Goal: Task Accomplishment & Management: Use online tool/utility

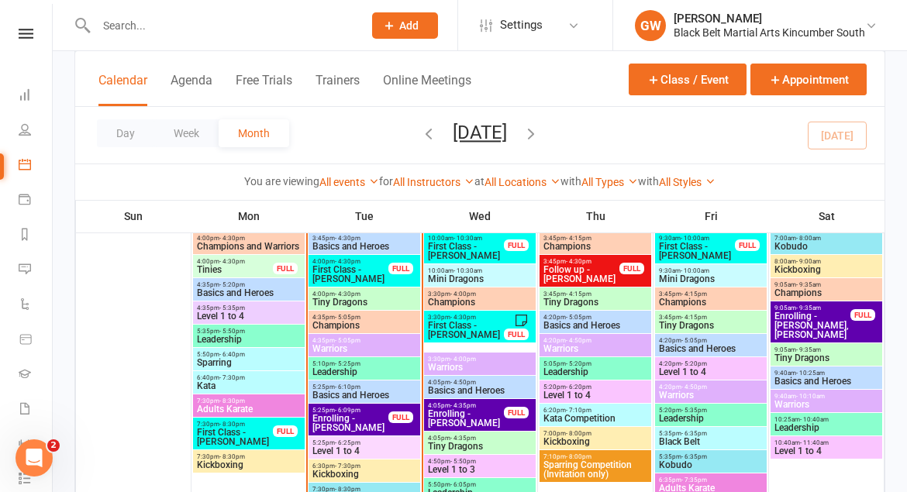
click at [41, 33] on link at bounding box center [25, 34] width 55 height 10
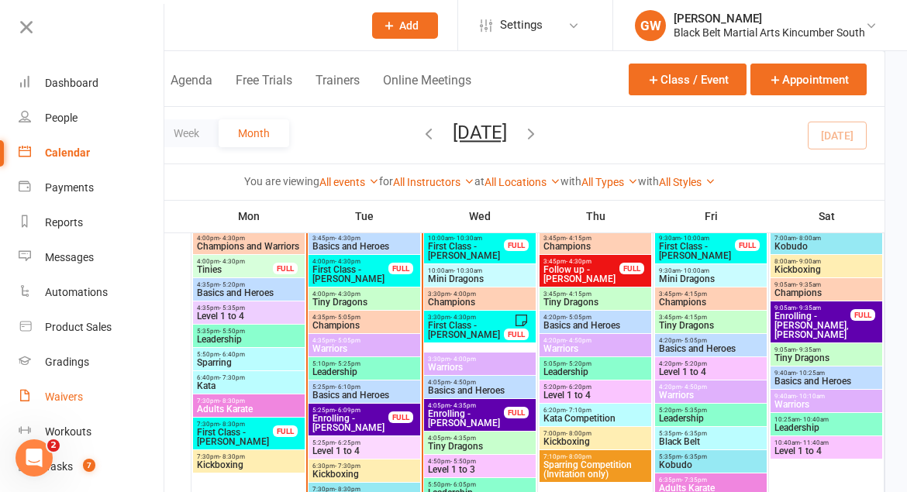
click at [62, 391] on div "Waivers" at bounding box center [64, 397] width 38 height 12
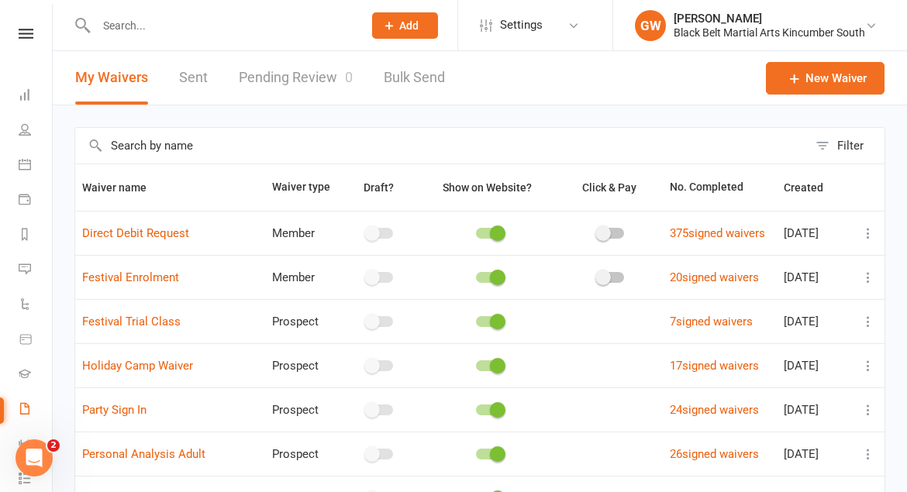
click at [286, 82] on link "Pending Review 0" at bounding box center [296, 77] width 114 height 53
select select "50"
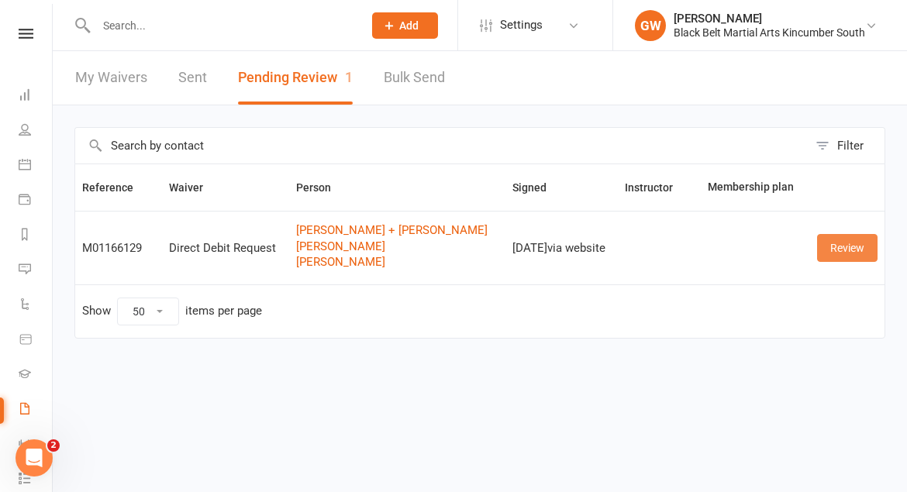
click at [850, 245] on link "Review" at bounding box center [847, 248] width 60 height 28
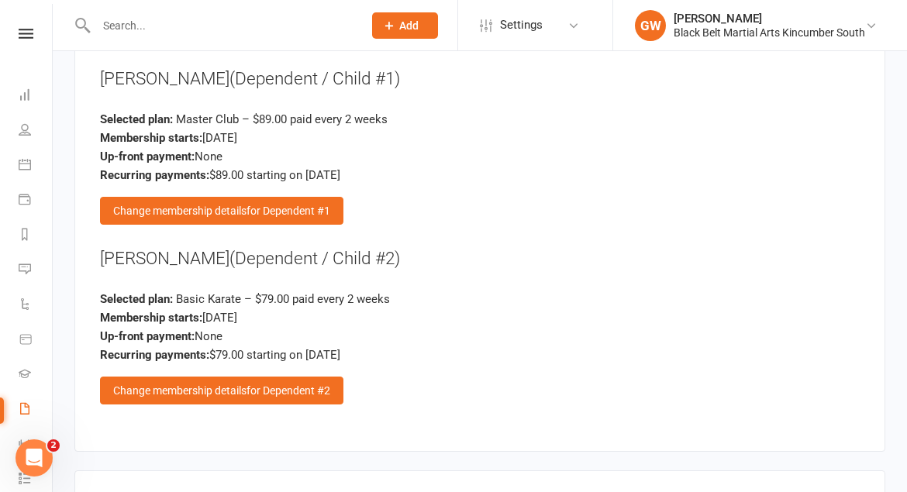
scroll to position [1520, 0]
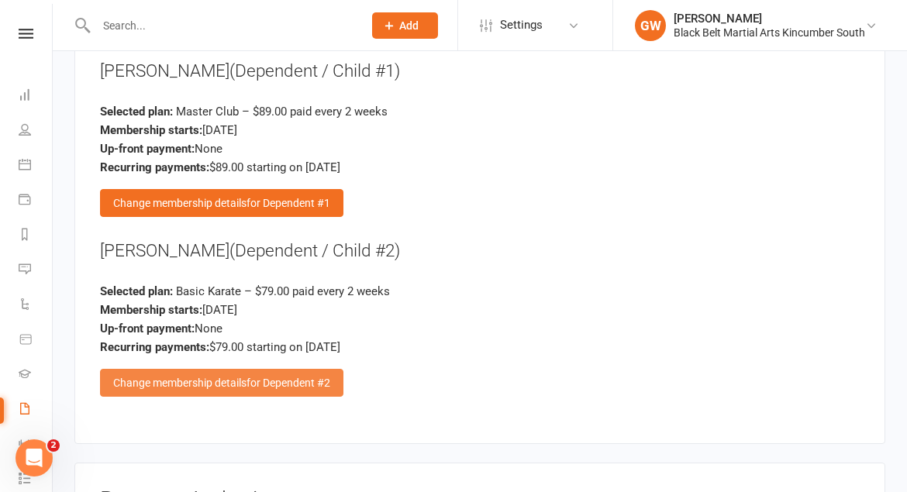
click at [278, 377] on span "for Dependent #2" at bounding box center [288, 383] width 84 height 12
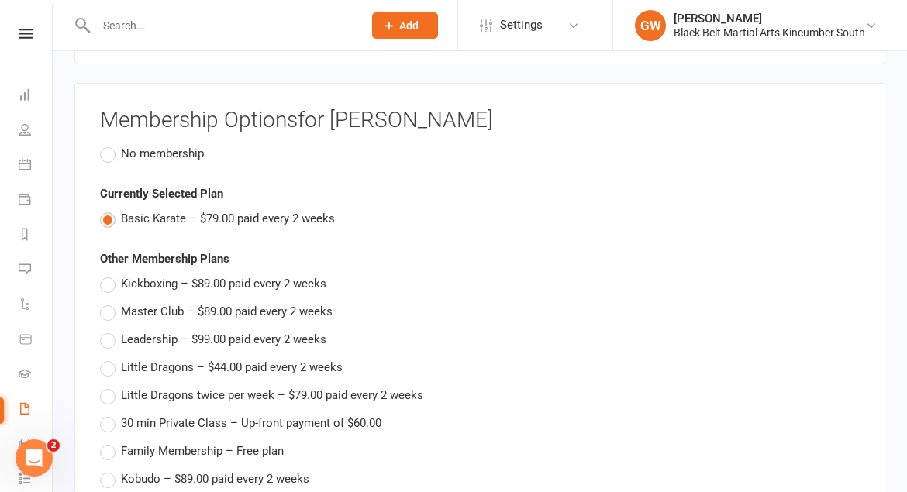
scroll to position [1255, 0]
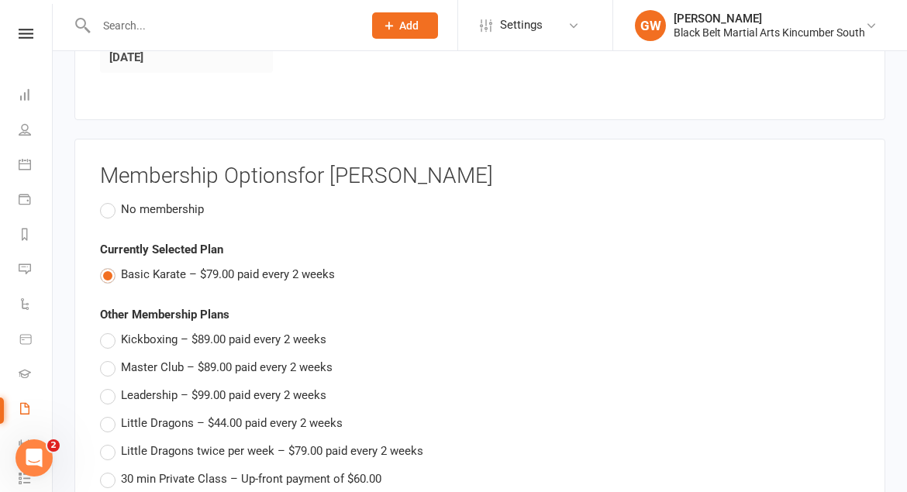
click at [103, 200] on label "No membership" at bounding box center [152, 209] width 104 height 19
click at [103, 200] on input "No membership" at bounding box center [105, 200] width 10 height 0
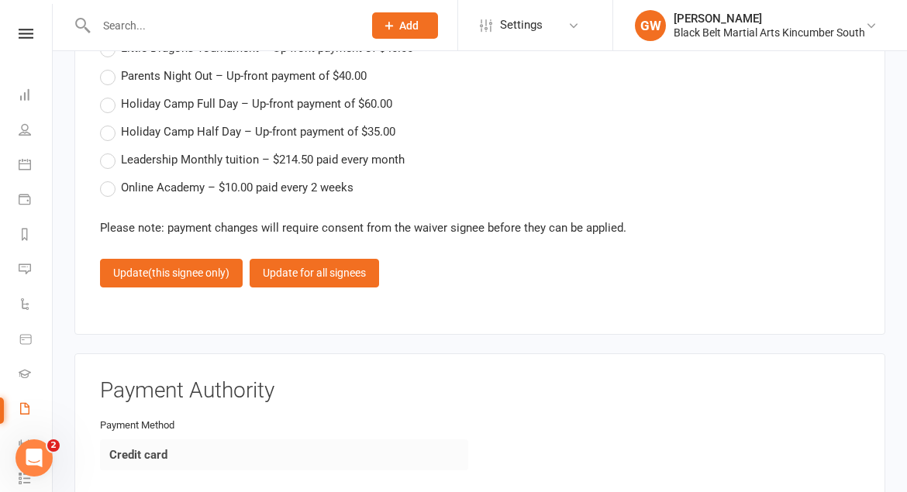
scroll to position [2018, 0]
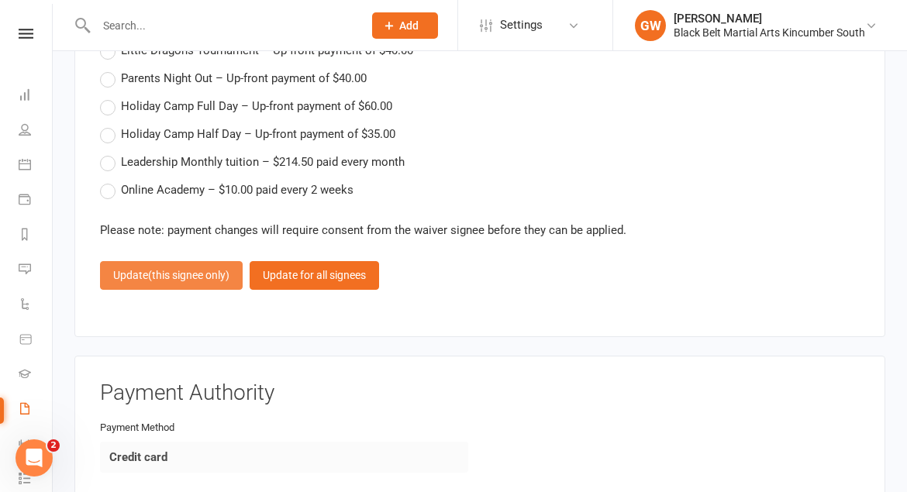
click at [195, 269] on span "(this signee only)" at bounding box center [188, 275] width 81 height 12
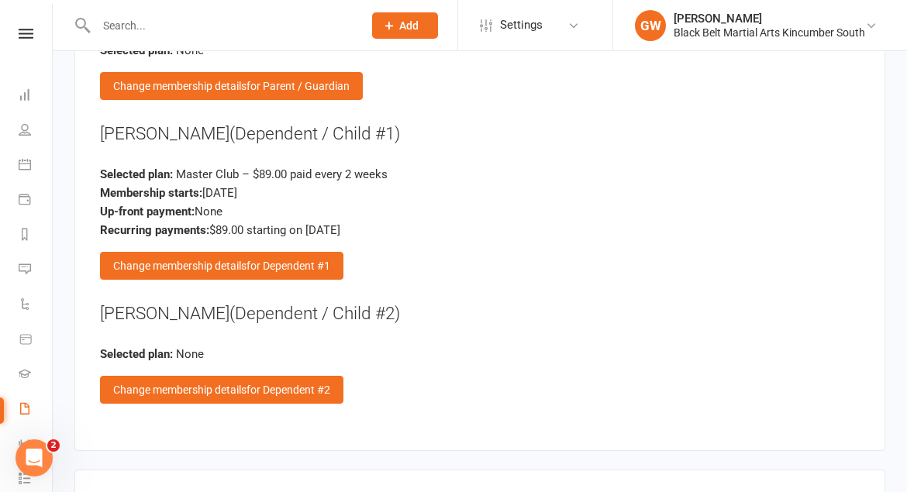
scroll to position [1456, 0]
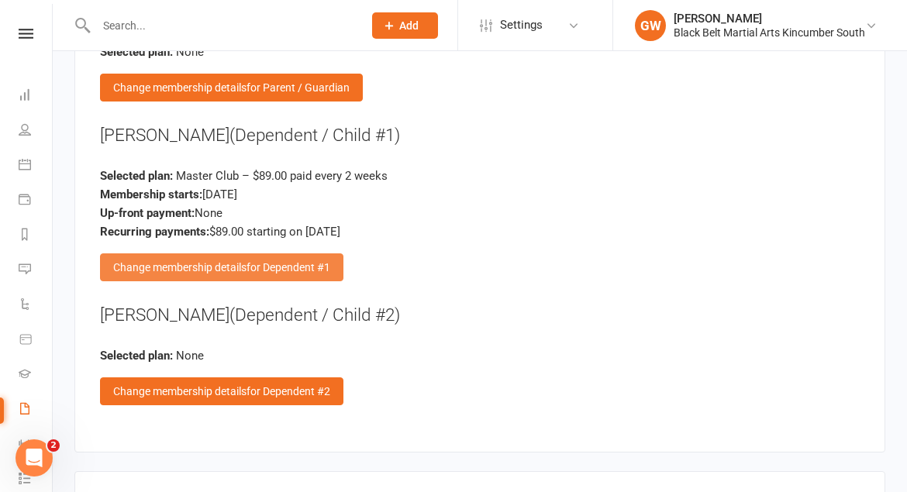
click at [195, 253] on div "Change membership details for Dependent #1" at bounding box center [221, 267] width 243 height 28
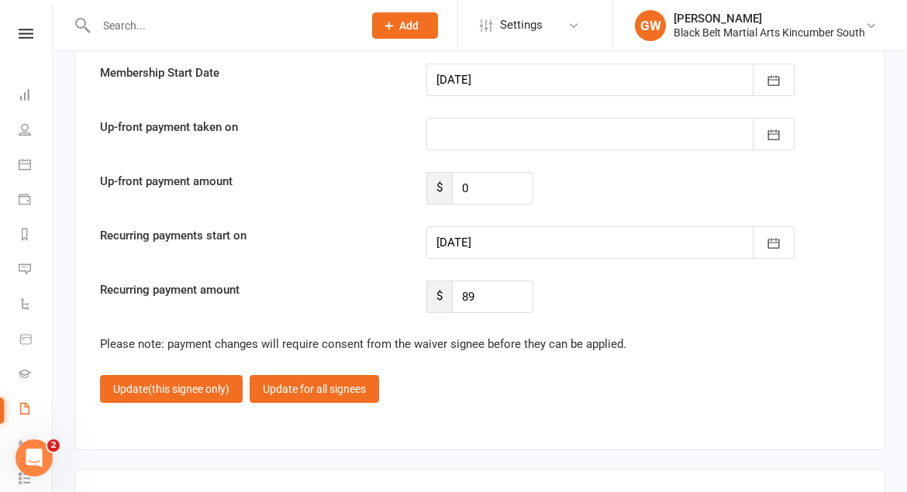
scroll to position [2273, 0]
click at [470, 229] on div at bounding box center [610, 243] width 368 height 33
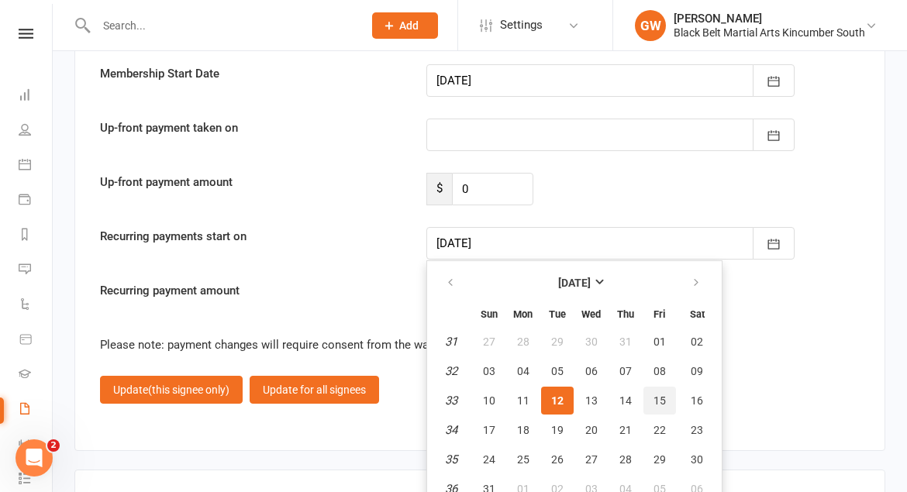
click at [655, 387] on button "15" at bounding box center [659, 401] width 33 height 28
type input "[DATE]"
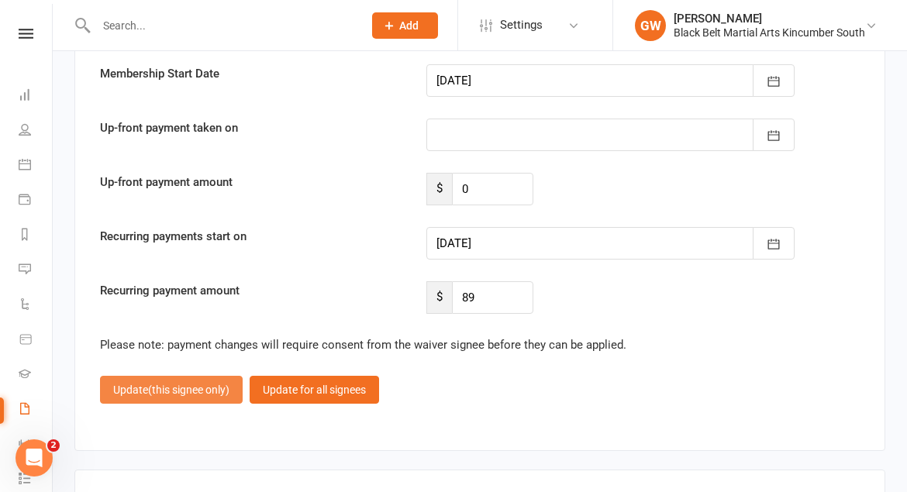
click at [195, 384] on span "(this signee only)" at bounding box center [188, 390] width 81 height 12
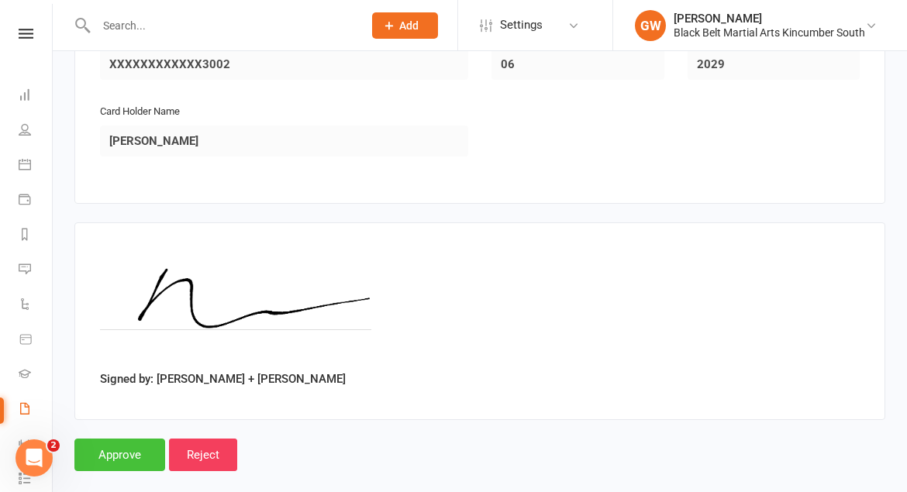
click at [119, 439] on input "Approve" at bounding box center [119, 455] width 91 height 33
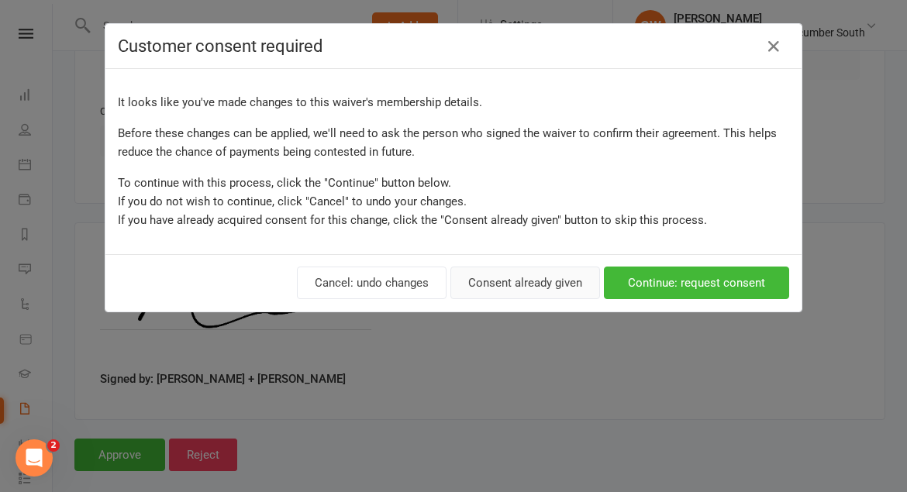
click at [503, 285] on button "Consent already given" at bounding box center [525, 283] width 150 height 33
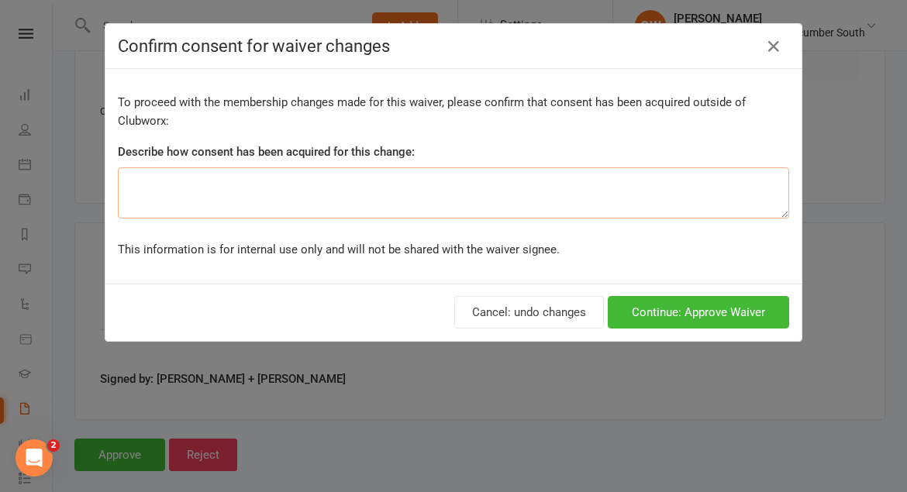
click at [364, 184] on textarea at bounding box center [453, 192] width 671 height 51
type textarea "Verbal"
click at [731, 314] on button "Continue: Approve Waiver" at bounding box center [697, 312] width 181 height 33
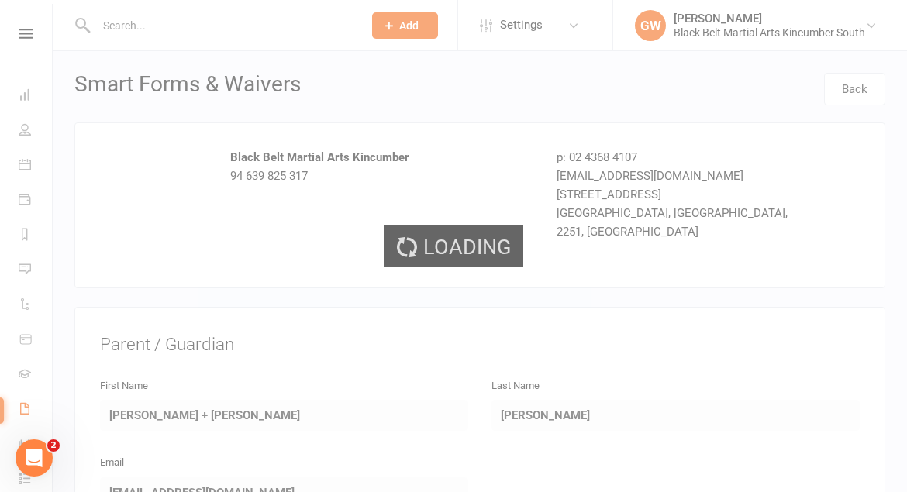
select select "50"
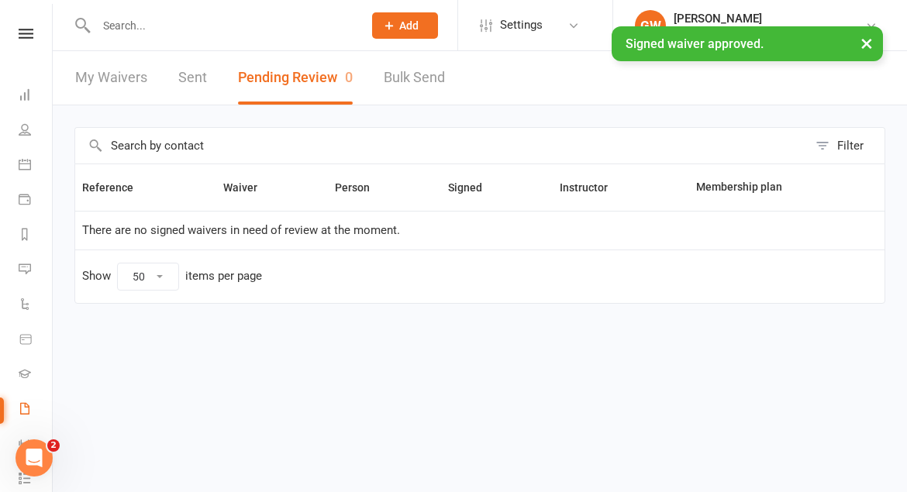
click at [210, 22] on input "text" at bounding box center [221, 26] width 260 height 22
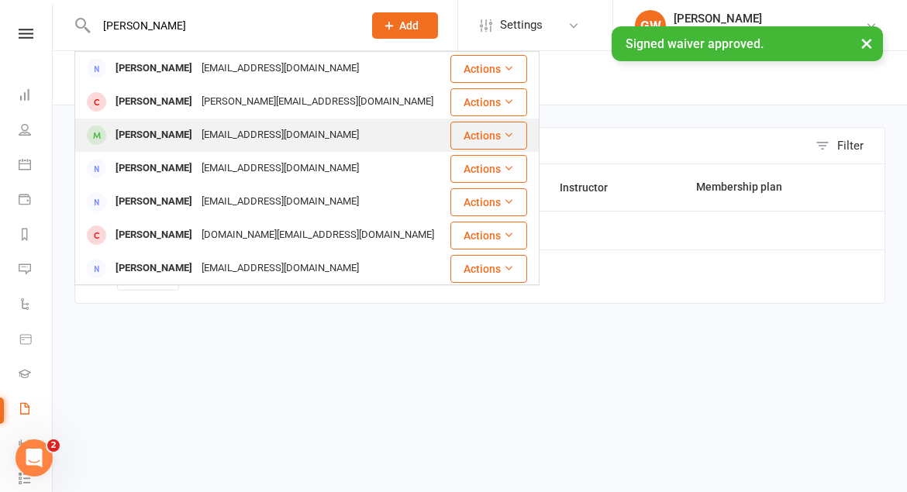
type input "[PERSON_NAME]"
click at [177, 136] on div "[PERSON_NAME]" at bounding box center [154, 135] width 86 height 22
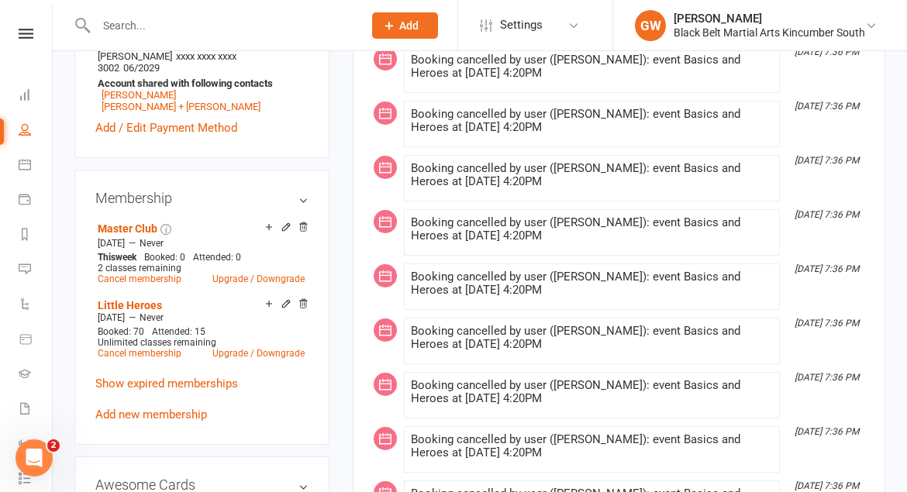
scroll to position [571, 0]
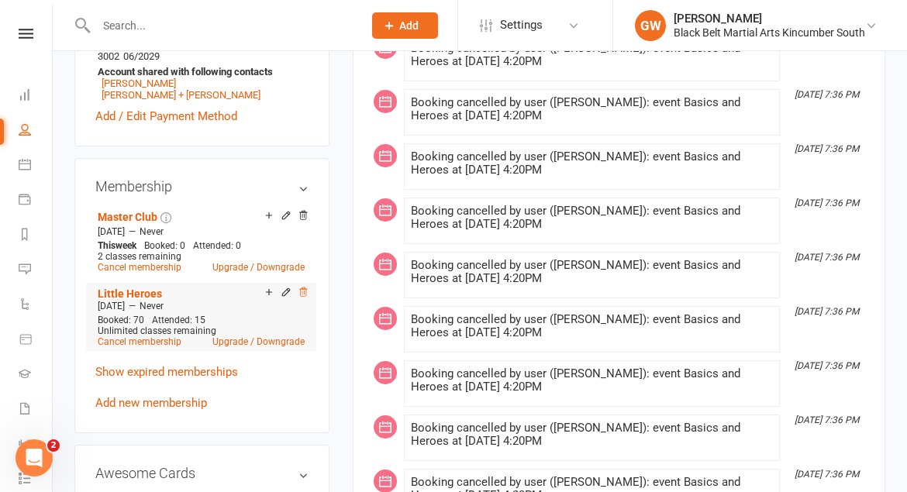
click at [304, 290] on icon at bounding box center [303, 291] width 8 height 9
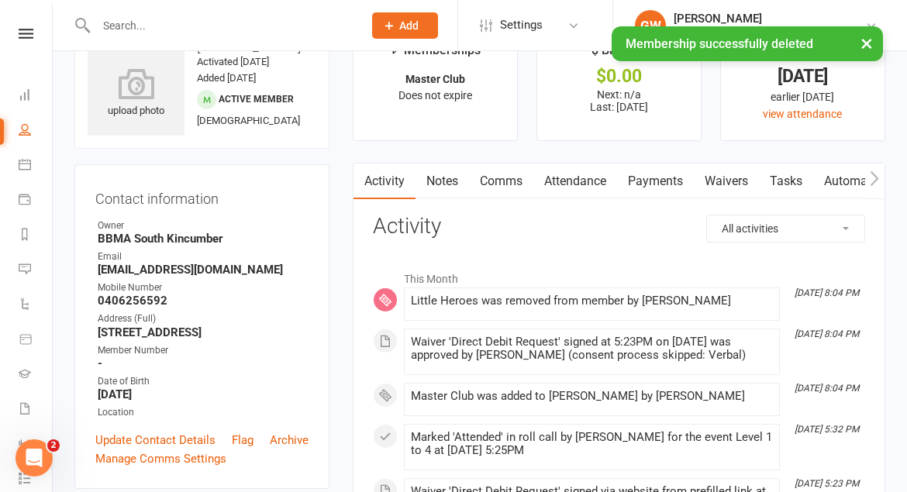
scroll to position [46, 0]
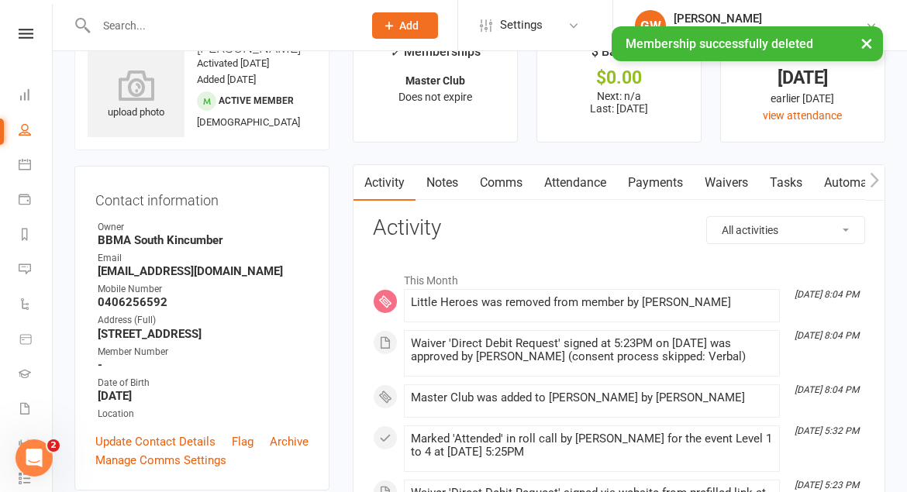
click at [736, 179] on link "Waivers" at bounding box center [725, 183] width 65 height 36
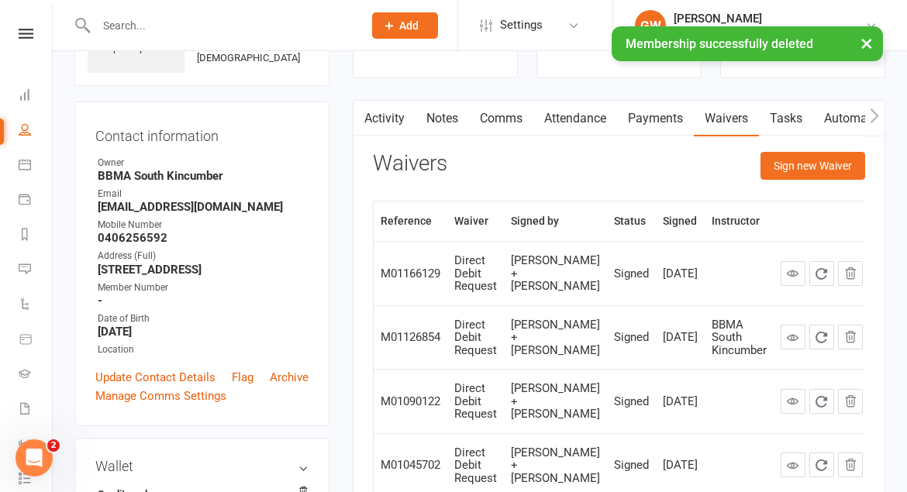
scroll to position [21, 0]
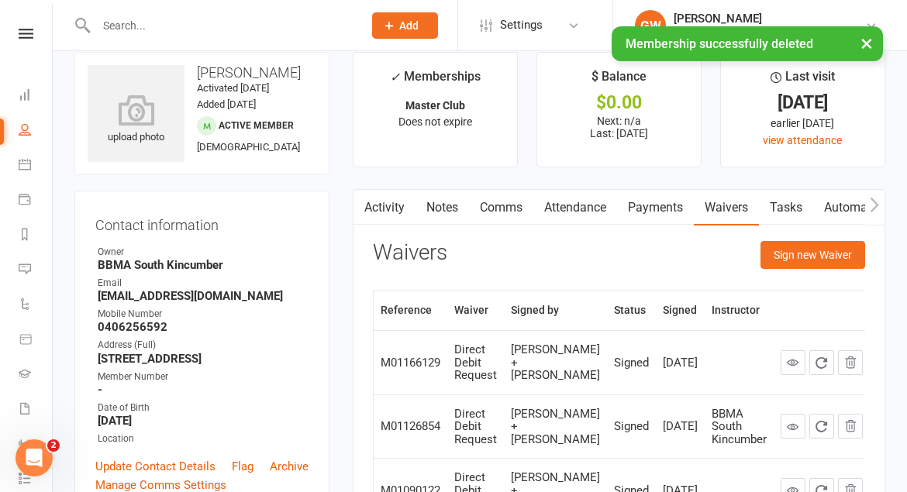
click at [645, 201] on link "Payments" at bounding box center [655, 208] width 77 height 36
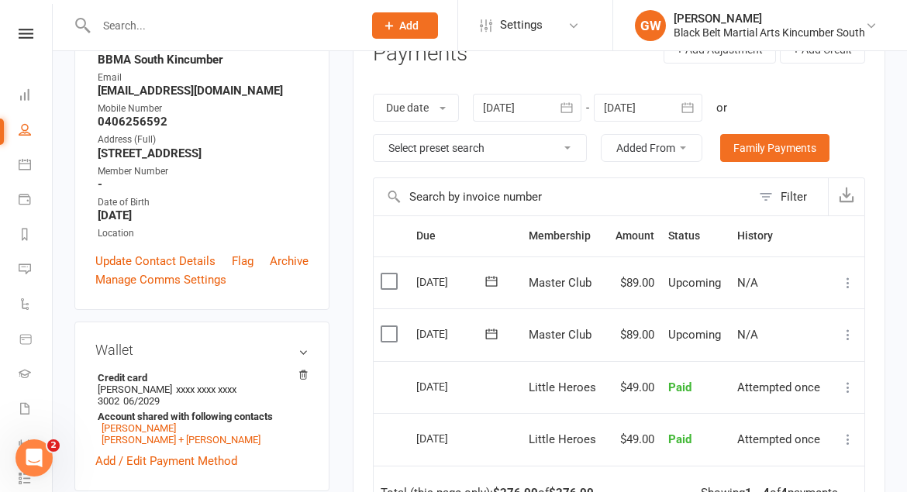
scroll to position [231, 0]
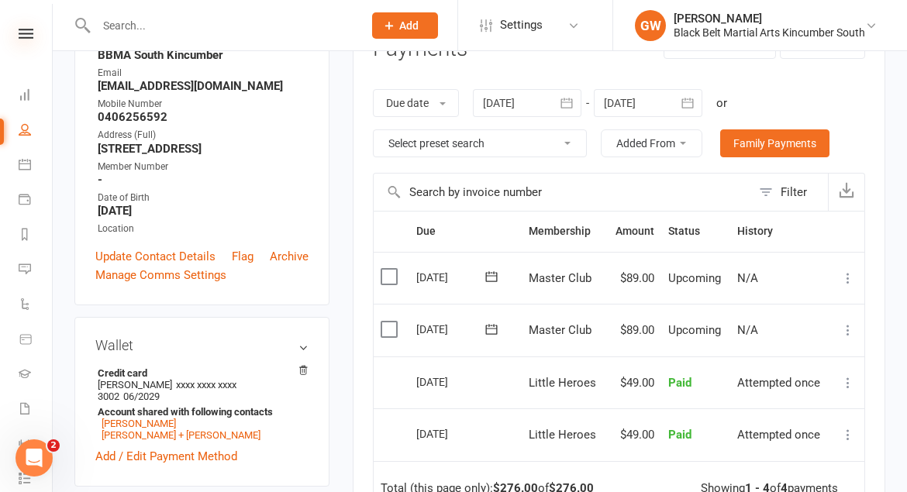
click at [26, 37] on icon at bounding box center [26, 34] width 15 height 10
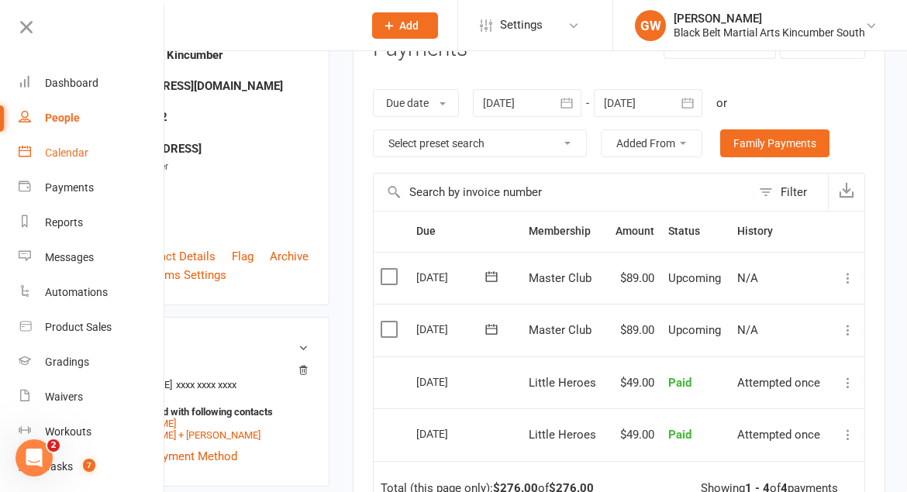
click at [67, 150] on div "Calendar" at bounding box center [66, 152] width 43 height 12
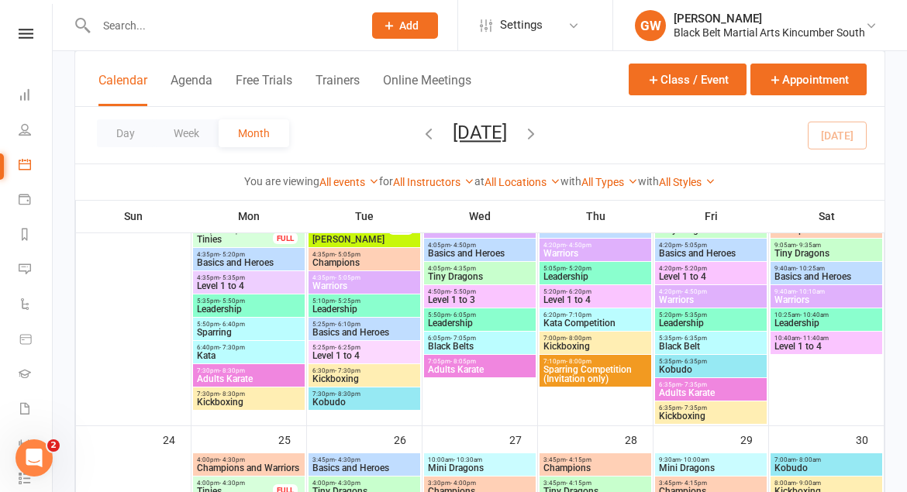
scroll to position [1376, 0]
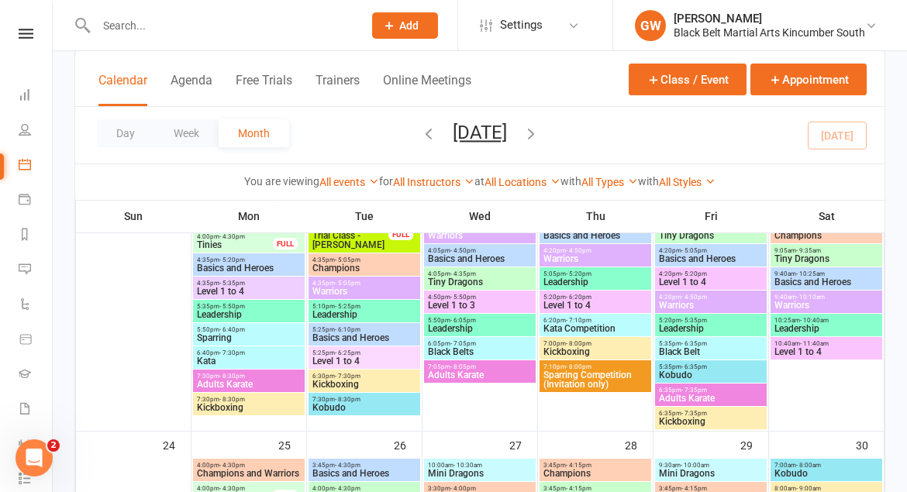
click at [373, 356] on span "Level 1 to 4" at bounding box center [363, 360] width 105 height 9
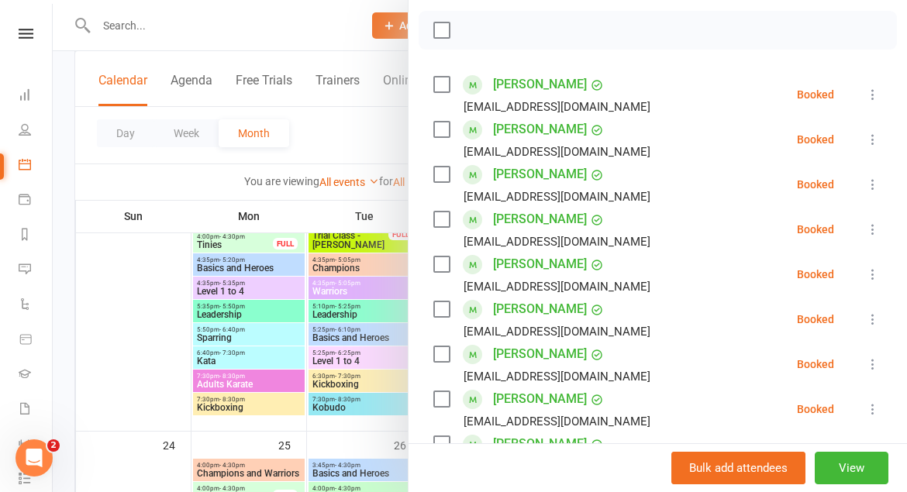
scroll to position [0, 0]
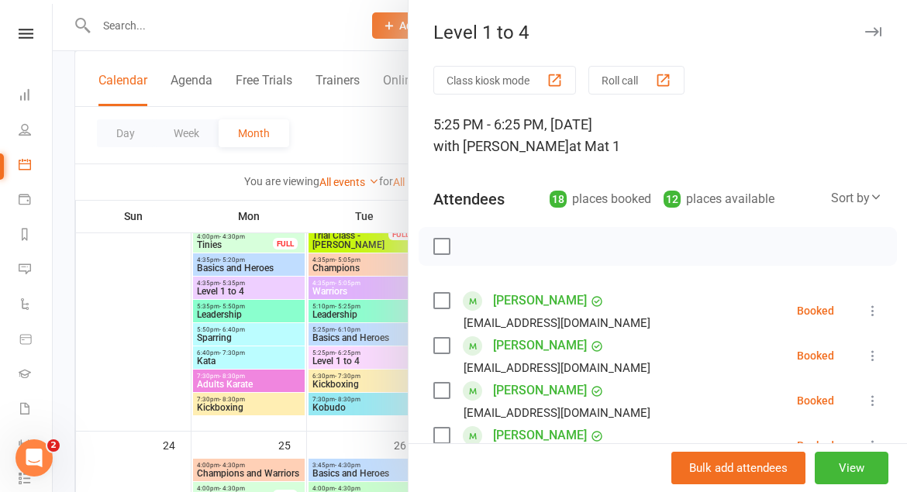
click at [874, 27] on icon "button" at bounding box center [873, 31] width 16 height 9
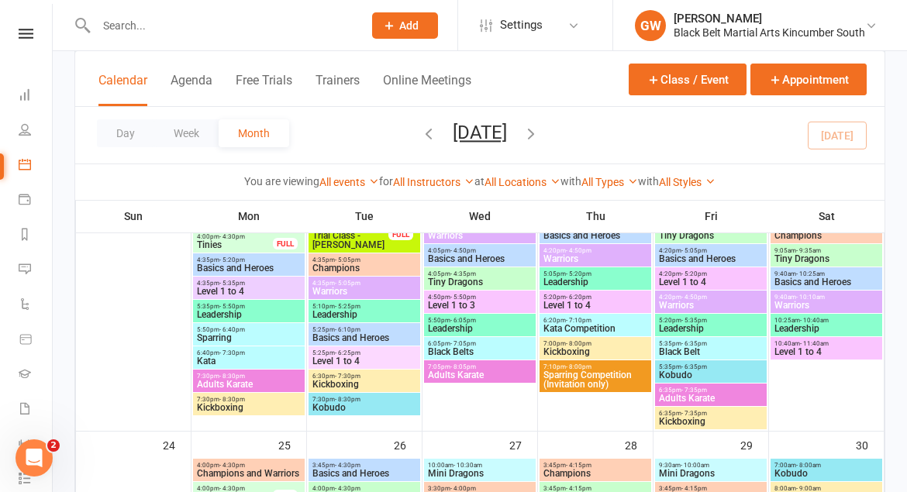
click at [592, 302] on span "Level 1 to 4" at bounding box center [594, 305] width 105 height 9
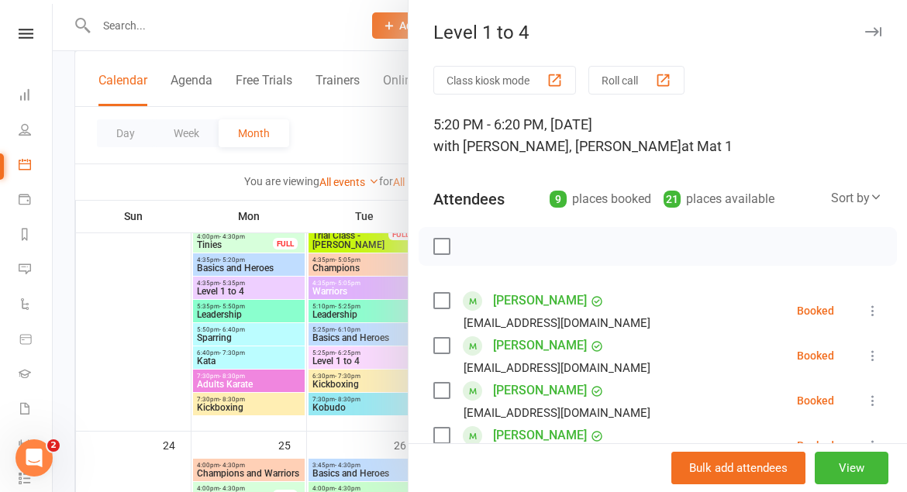
click at [869, 29] on icon "button" at bounding box center [873, 31] width 16 height 9
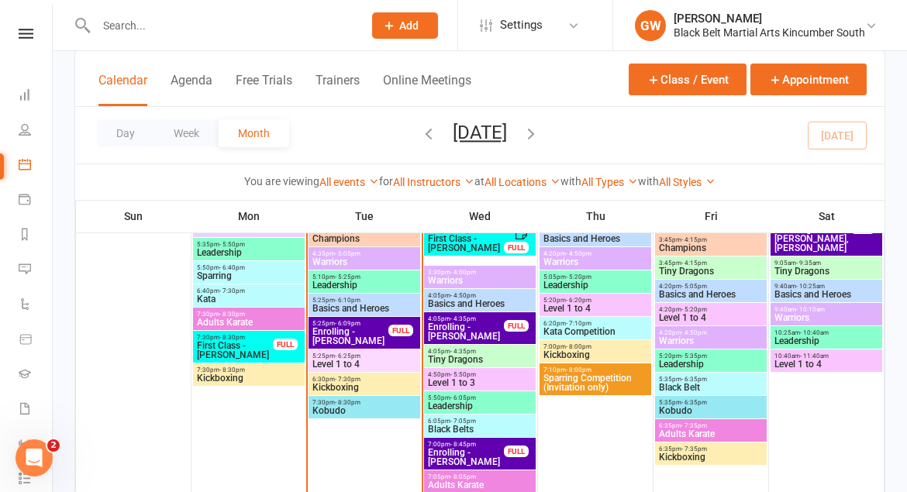
scroll to position [1027, 0]
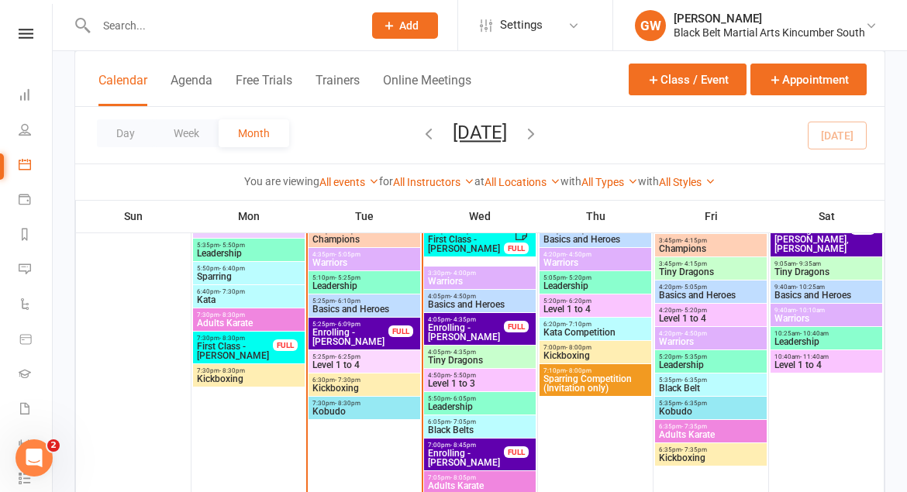
click at [608, 308] on span "Level 1 to 4" at bounding box center [594, 309] width 105 height 9
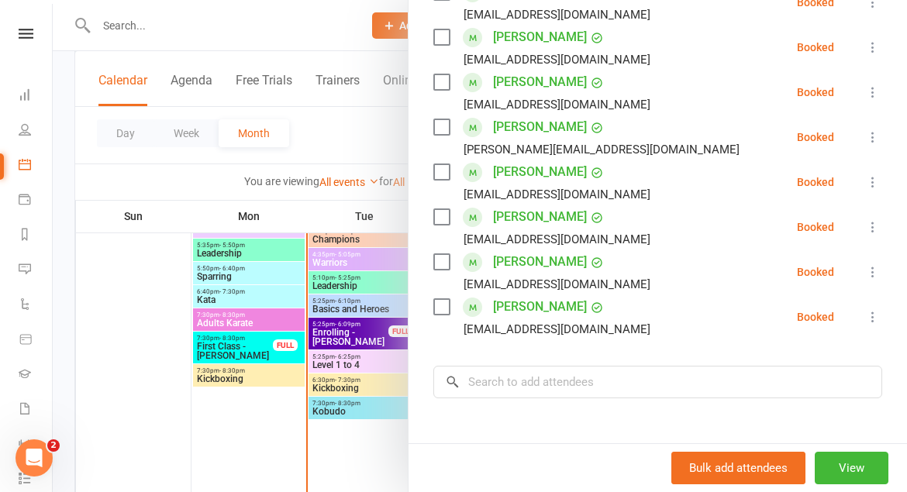
scroll to position [449, 0]
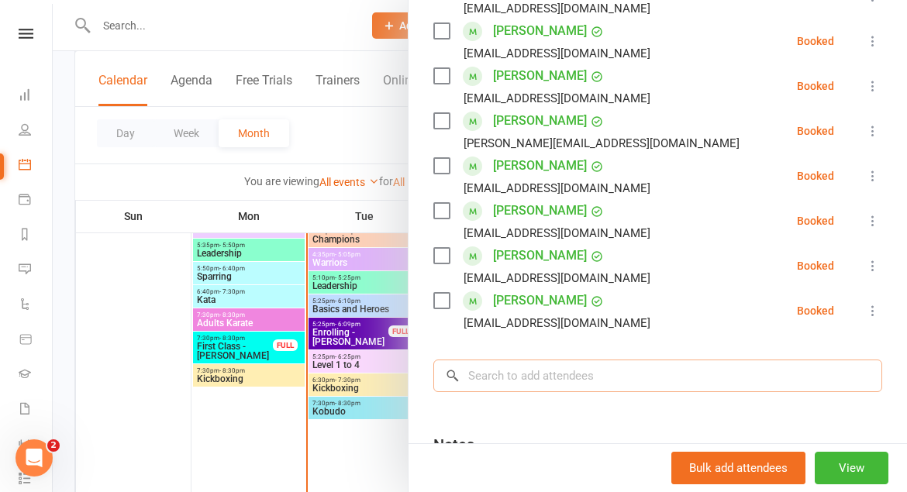
click at [558, 375] on input "search" at bounding box center [657, 376] width 449 height 33
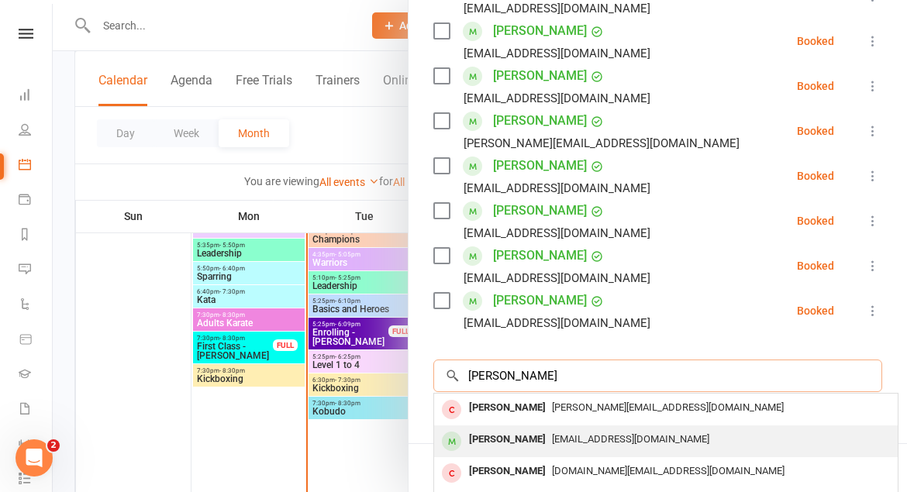
type input "[PERSON_NAME]"
click at [524, 435] on div "[PERSON_NAME]" at bounding box center [507, 439] width 89 height 22
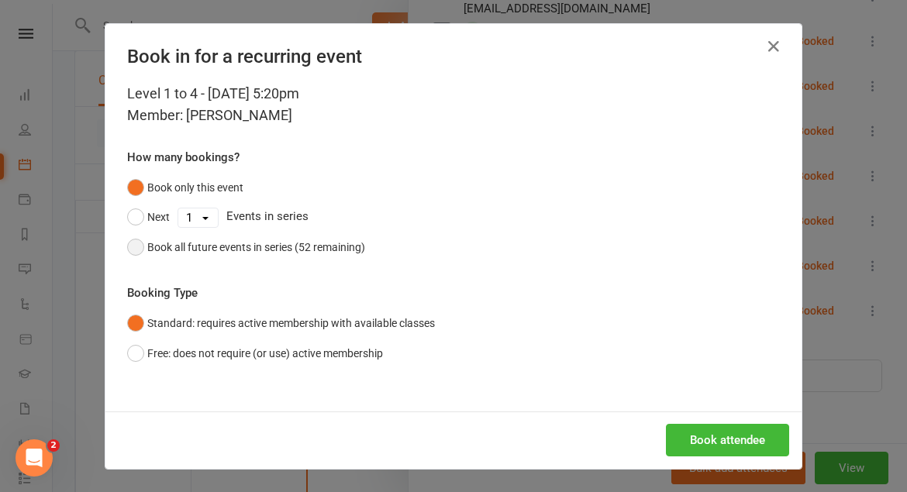
click at [132, 244] on button "Book all future events in series (52 remaining)" at bounding box center [246, 246] width 238 height 29
click at [772, 439] on button "Book attendee" at bounding box center [727, 440] width 123 height 33
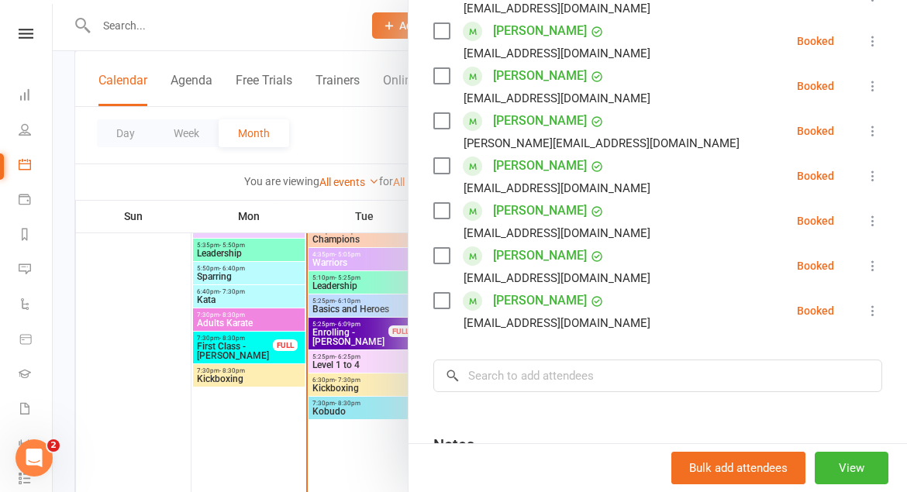
scroll to position [0, 0]
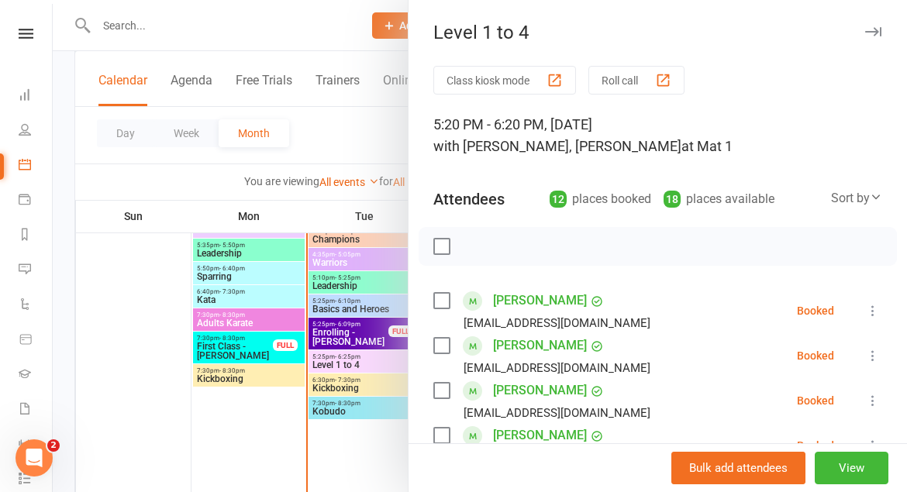
click at [865, 35] on icon "button" at bounding box center [873, 31] width 16 height 9
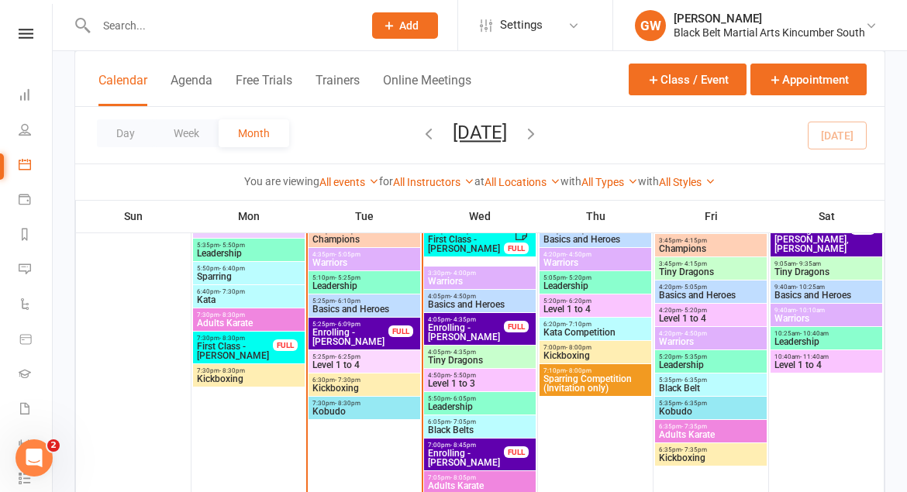
click at [38, 37] on link at bounding box center [25, 34] width 55 height 10
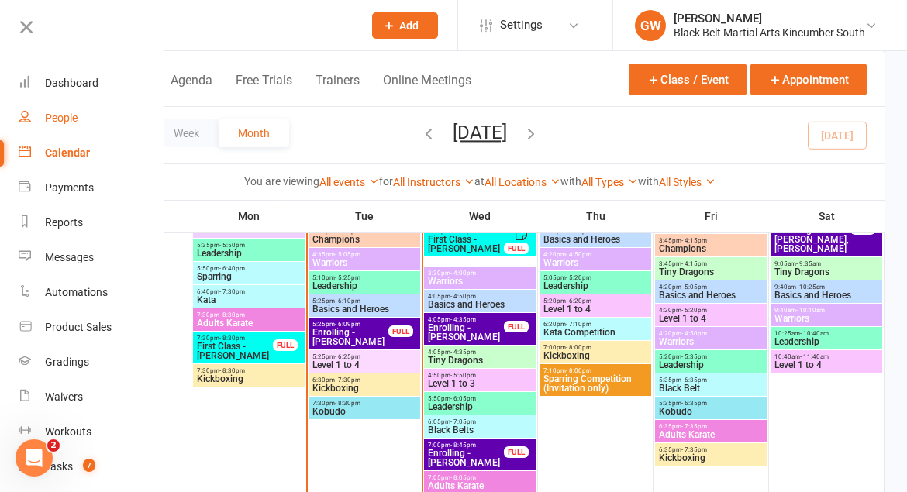
click at [67, 121] on div "People" at bounding box center [61, 118] width 33 height 12
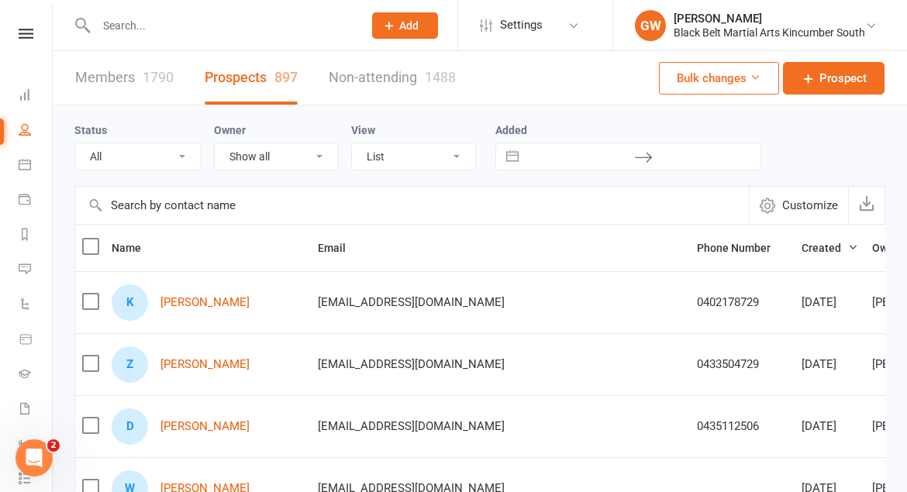
click at [27, 29] on icon at bounding box center [26, 34] width 15 height 10
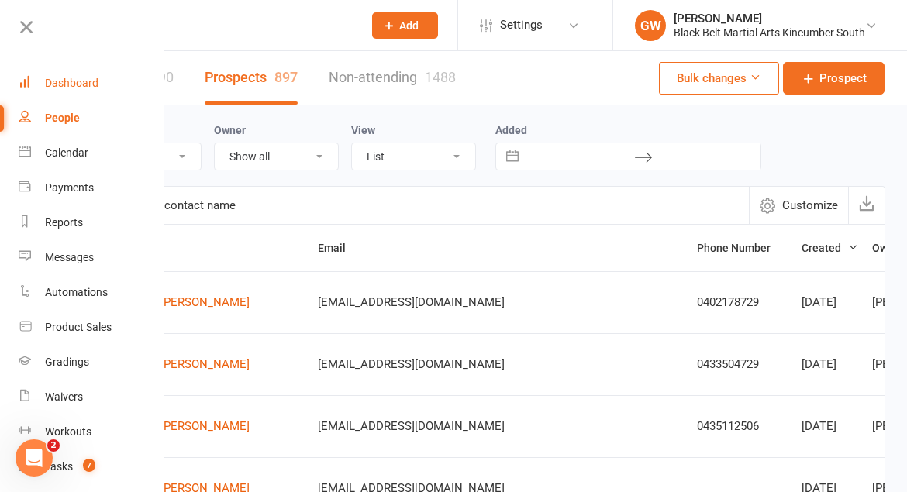
click at [57, 86] on div "Dashboard" at bounding box center [71, 83] width 53 height 12
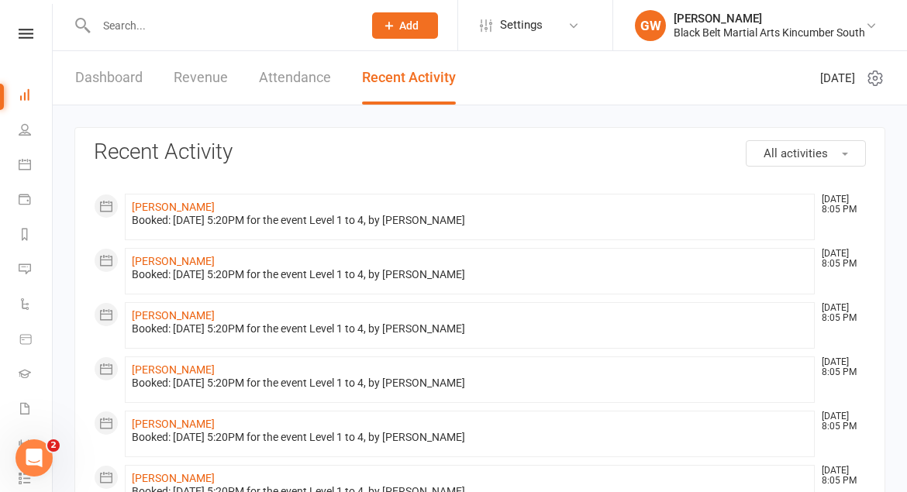
click at [112, 81] on link "Dashboard" at bounding box center [108, 77] width 67 height 53
